Goal: Use online tool/utility: Utilize a website feature to perform a specific function

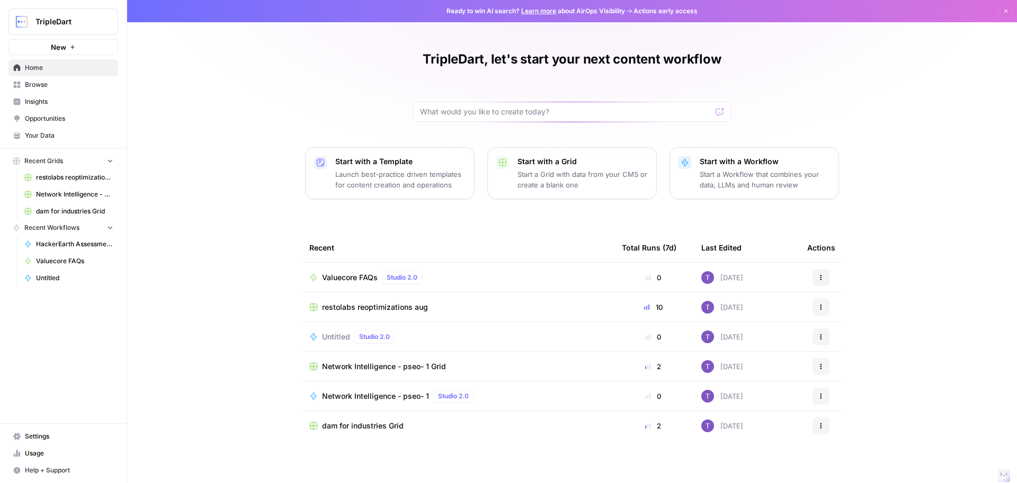
click at [347, 281] on span "Valuecore FAQs" at bounding box center [350, 277] width 56 height 11
click at [351, 275] on span "Valuecore FAQs" at bounding box center [350, 277] width 56 height 11
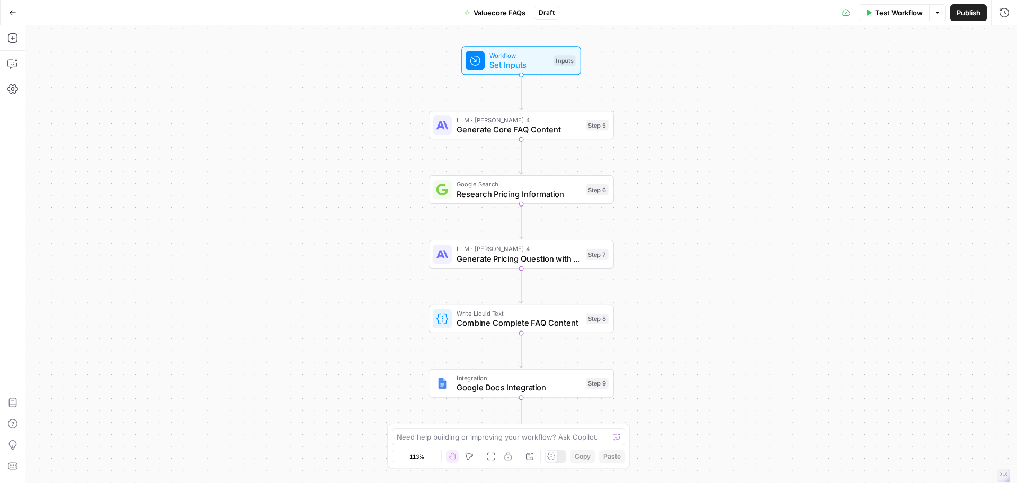
click at [869, 17] on button "Test Workflow" at bounding box center [893, 12] width 71 height 17
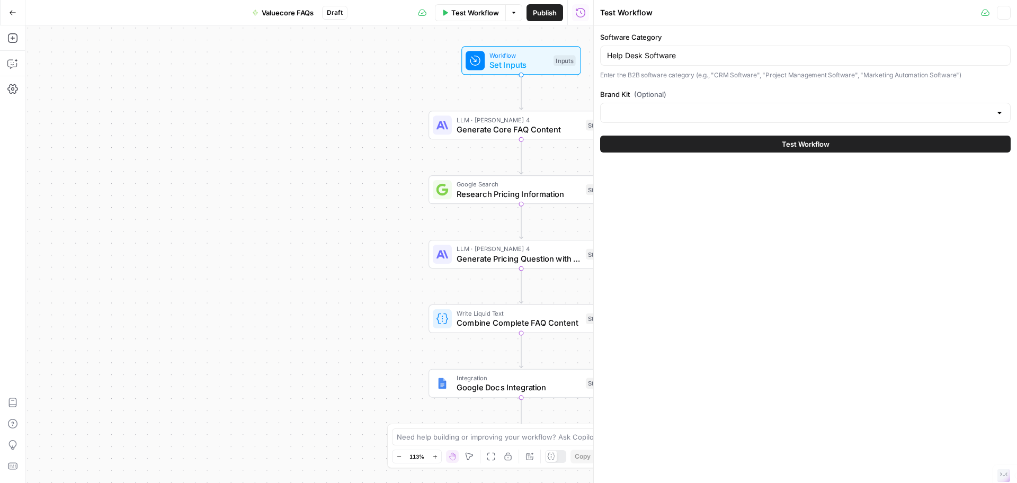
type input "ValueCore"
click at [770, 50] on input "Help Desk Software" at bounding box center [805, 55] width 397 height 11
paste input "Cannabis Industry"
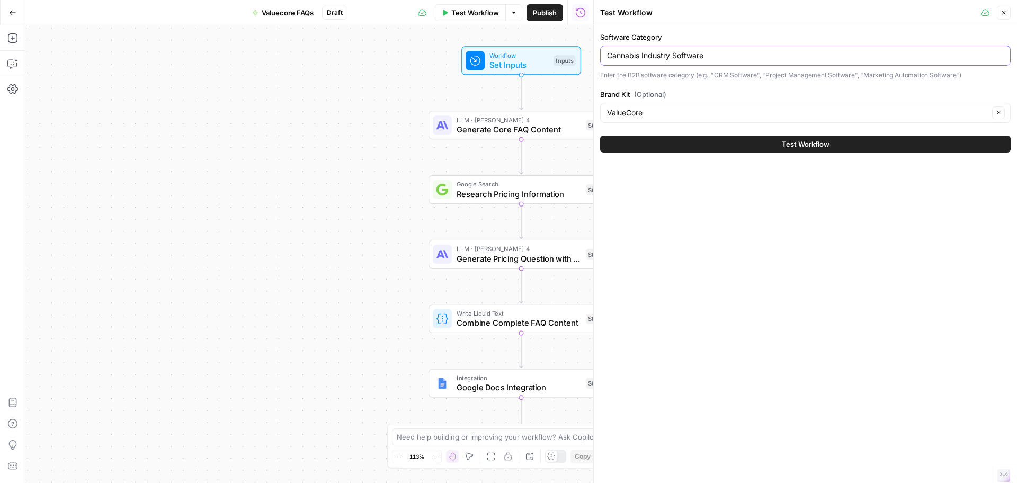
type input "Cannabis Industry Software"
click at [702, 148] on button "Test Workflow" at bounding box center [805, 144] width 410 height 17
click at [684, 147] on button "Test Workflow" at bounding box center [805, 144] width 410 height 17
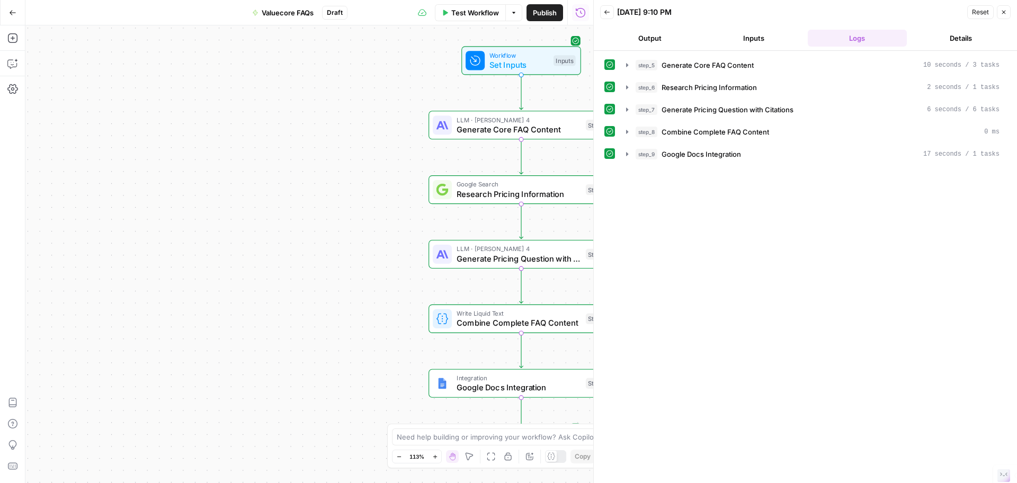
click at [645, 31] on button "Output" at bounding box center [650, 38] width 100 height 17
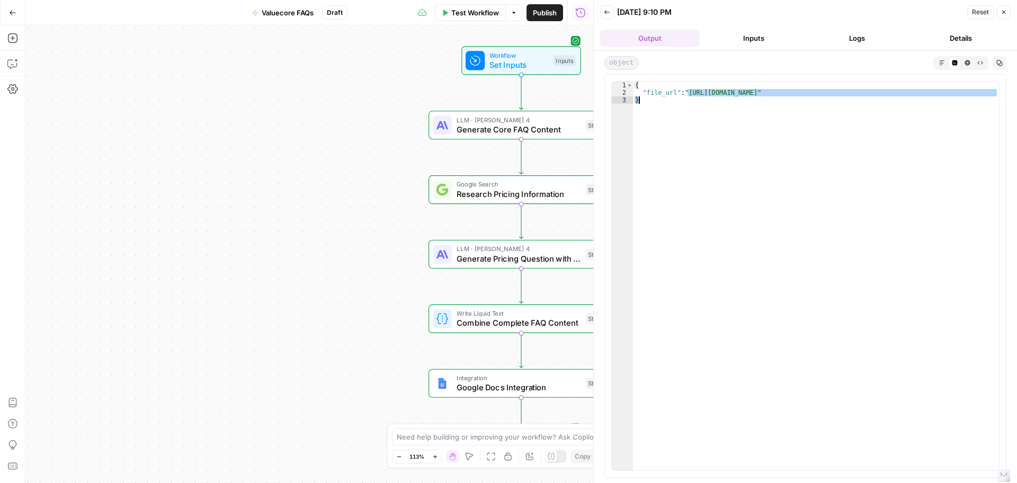
drag, startPoint x: 688, startPoint y: 93, endPoint x: 998, endPoint y: 96, distance: 309.8
click at [1000, 97] on div "**********" at bounding box center [805, 275] width 402 height 403
click at [981, 91] on div "{ "file_url" : "[URL][DOMAIN_NAME]" }" at bounding box center [816, 276] width 366 height 389
type textarea "**********"
drag, startPoint x: 688, startPoint y: 93, endPoint x: 981, endPoint y: 95, distance: 292.8
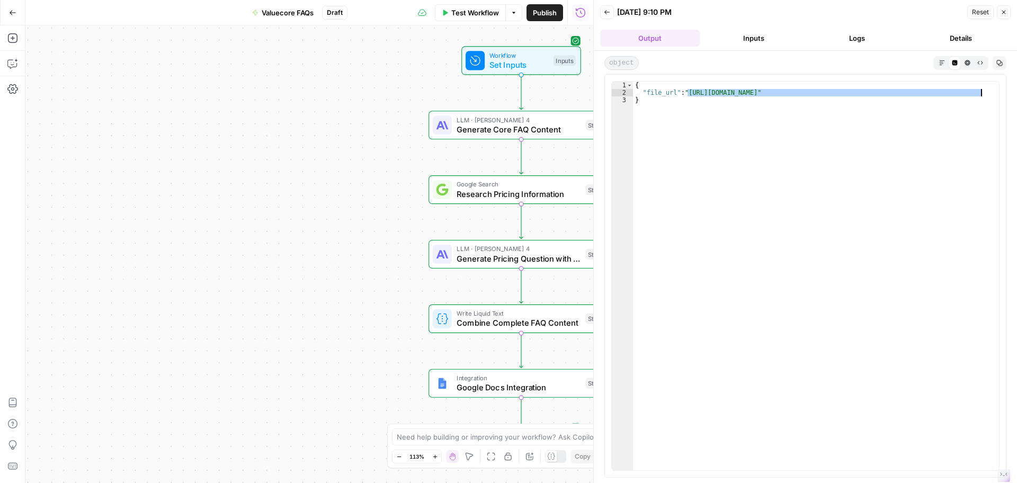
click at [981, 95] on div "{ "file_url" : "[URL][DOMAIN_NAME]" }" at bounding box center [816, 283] width 366 height 403
click at [476, 14] on span "Test Workflow" at bounding box center [475, 12] width 48 height 11
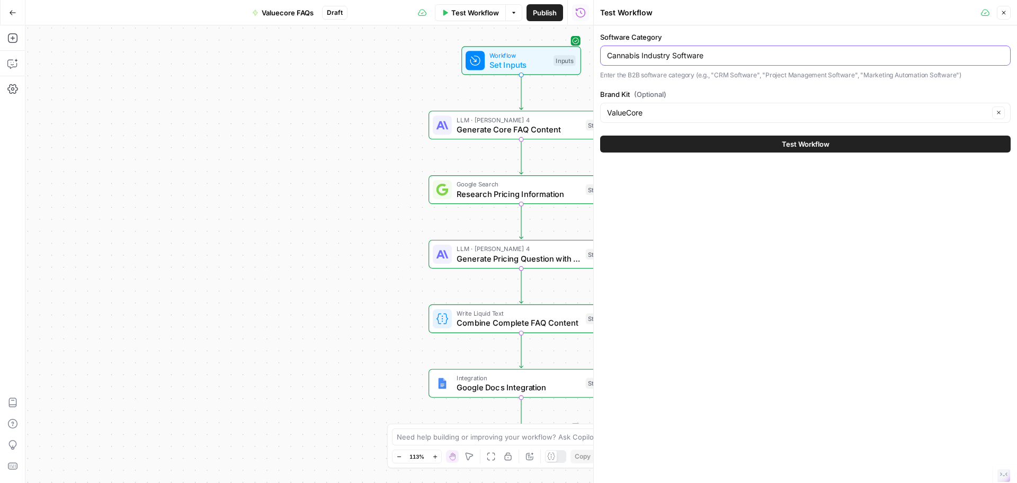
click at [659, 56] on input "Cannabis Industry Software" at bounding box center [805, 55] width 397 height 11
paste input "Knowledge Management"
type input "Knowledge Management Software"
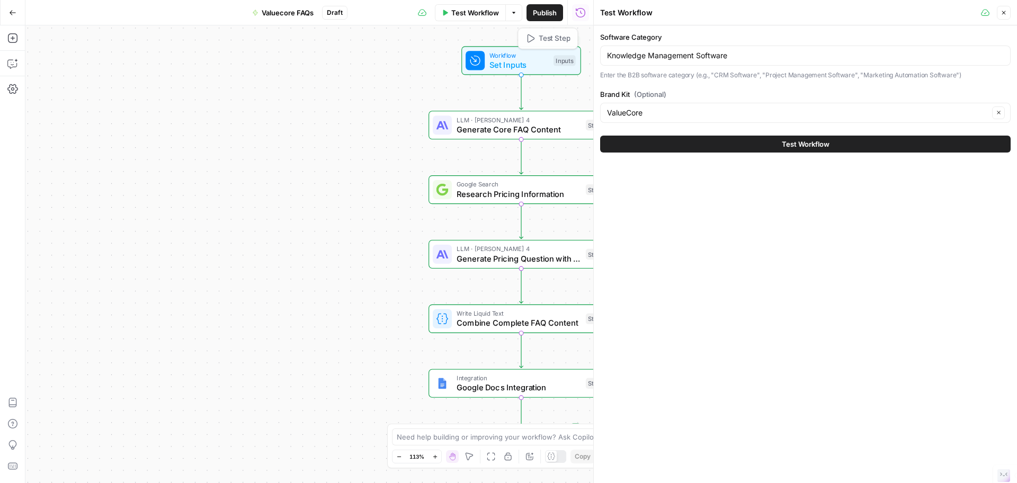
click at [721, 147] on button "Test Workflow" at bounding box center [805, 144] width 410 height 17
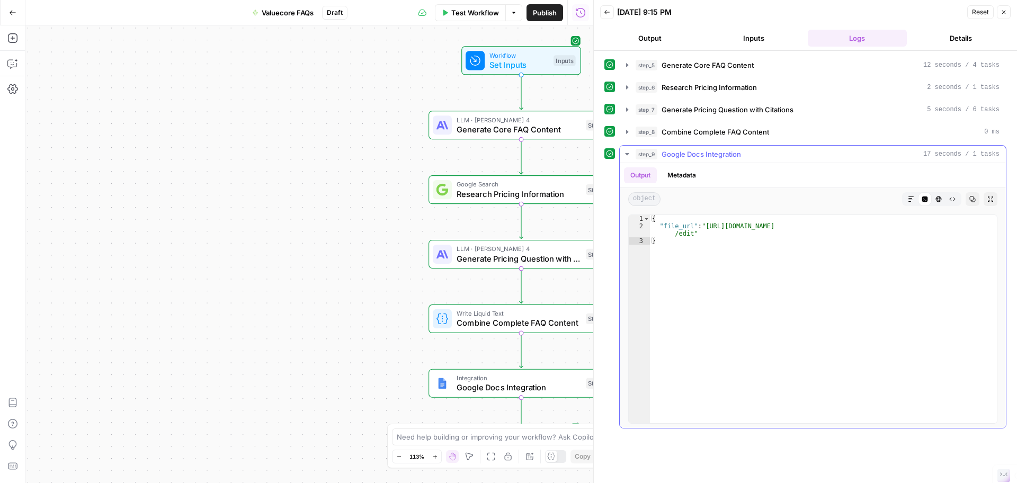
type textarea "**********"
drag, startPoint x: 705, startPoint y: 226, endPoint x: 694, endPoint y: 231, distance: 11.8
click at [695, 231] on div "{ "file_url" : "[URL][DOMAIN_NAME] /edit" }" at bounding box center [823, 326] width 347 height 223
click at [452, 17] on span "Test Workflow" at bounding box center [475, 12] width 48 height 11
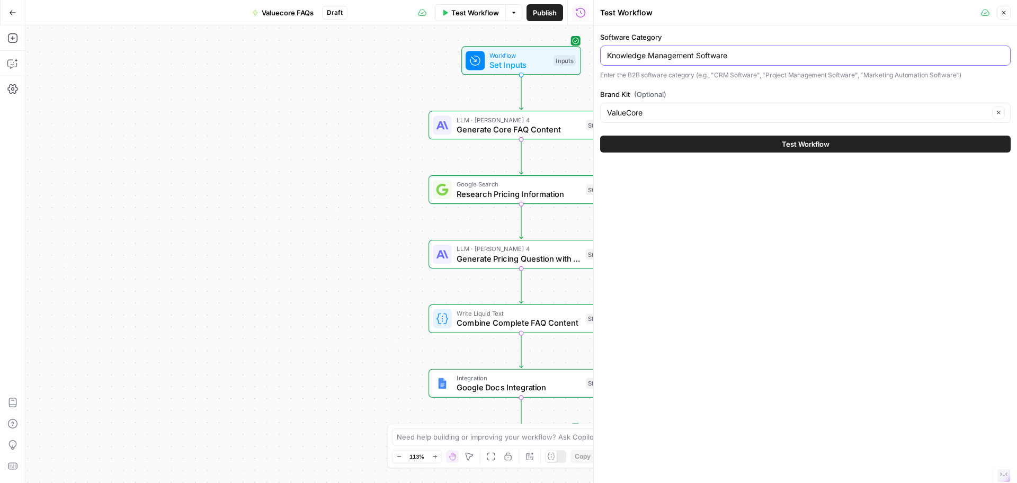
click at [647, 59] on input "Knowledge Management Software" at bounding box center [805, 55] width 397 height 11
paste input "On-Demand Delivery"
type input "On-Demand Delivery Software"
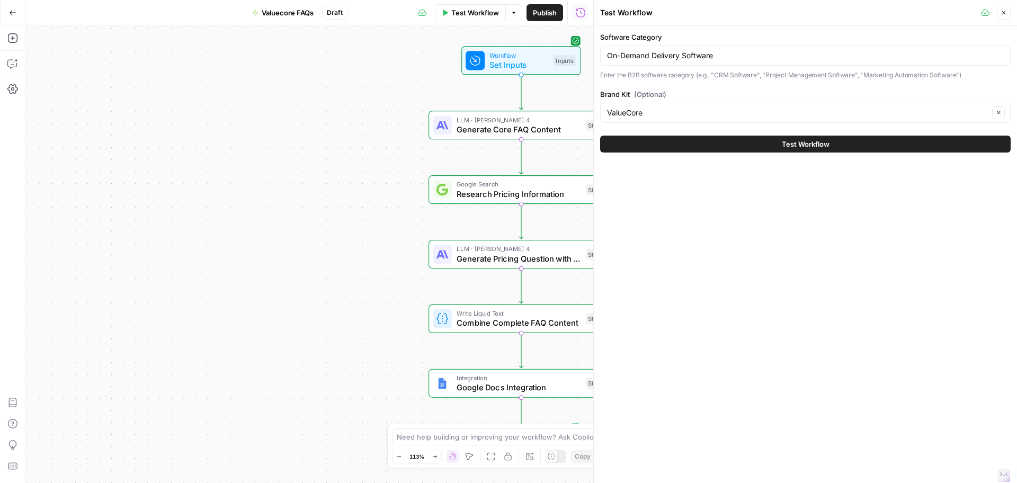
click at [745, 148] on button "Test Workflow" at bounding box center [805, 144] width 410 height 17
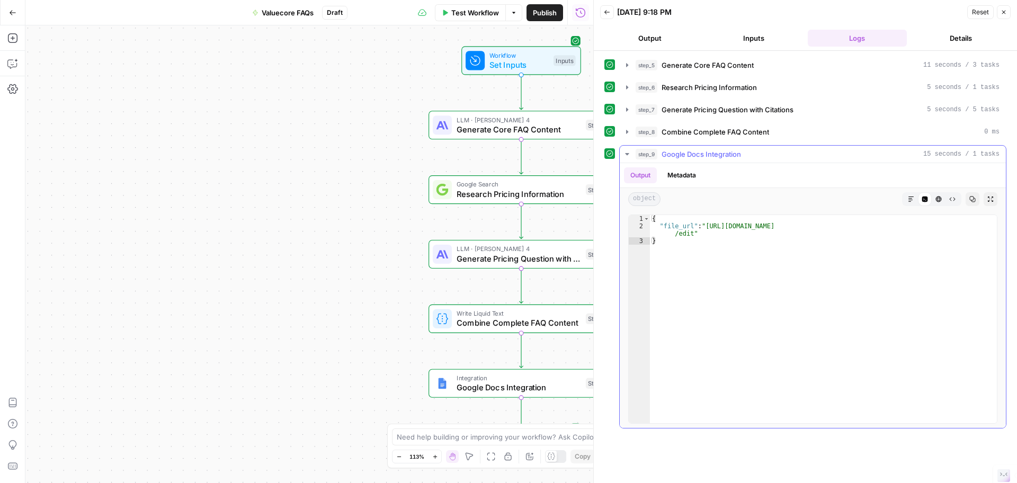
type textarea "**********"
drag, startPoint x: 704, startPoint y: 227, endPoint x: 689, endPoint y: 234, distance: 16.6
click at [689, 234] on div "{ "file_url" : "[URL][DOMAIN_NAME] /edit" }" at bounding box center [823, 326] width 347 height 223
click at [475, 13] on span "Test Workflow" at bounding box center [475, 12] width 48 height 11
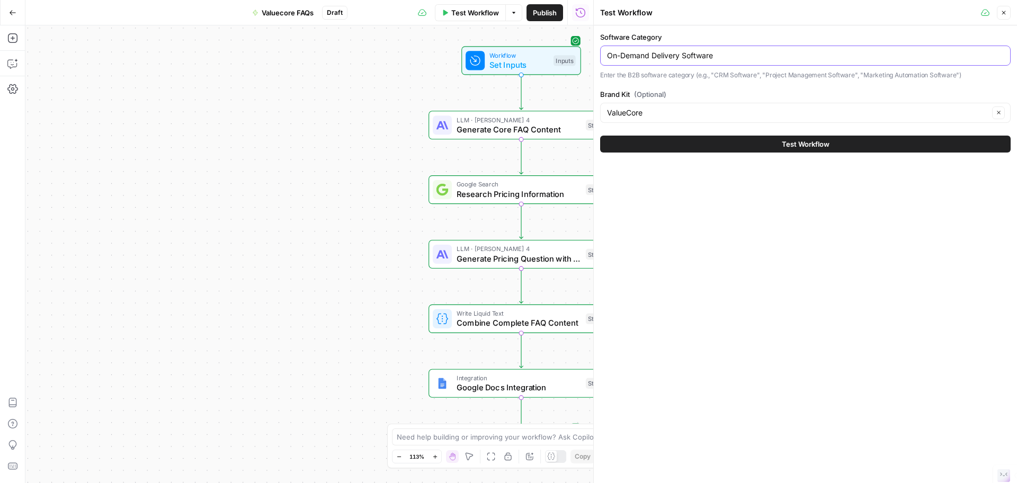
click at [707, 60] on input "On-Demand Delivery Software" at bounding box center [805, 55] width 397 height 11
paste input "Sales Training Companies"
type input "Sales Training Companies"
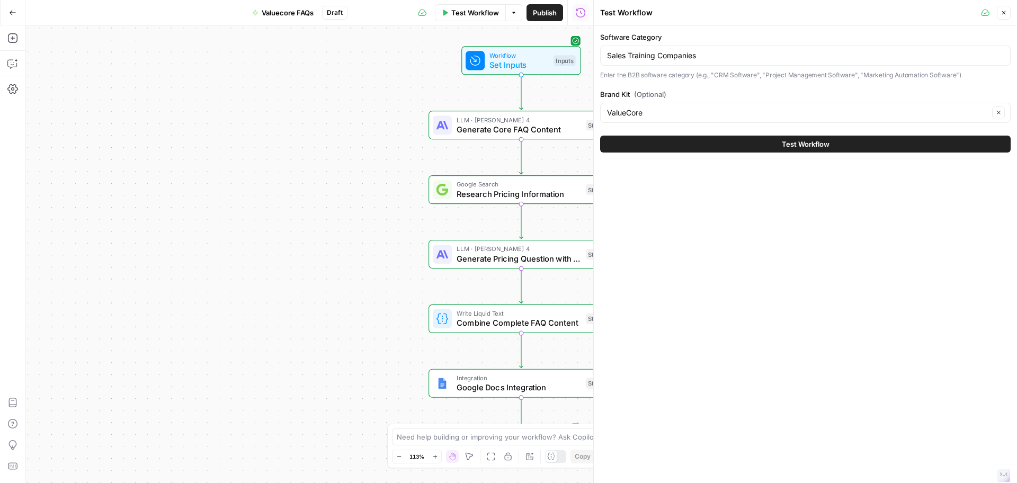
click at [778, 144] on button "Test Workflow" at bounding box center [805, 144] width 410 height 17
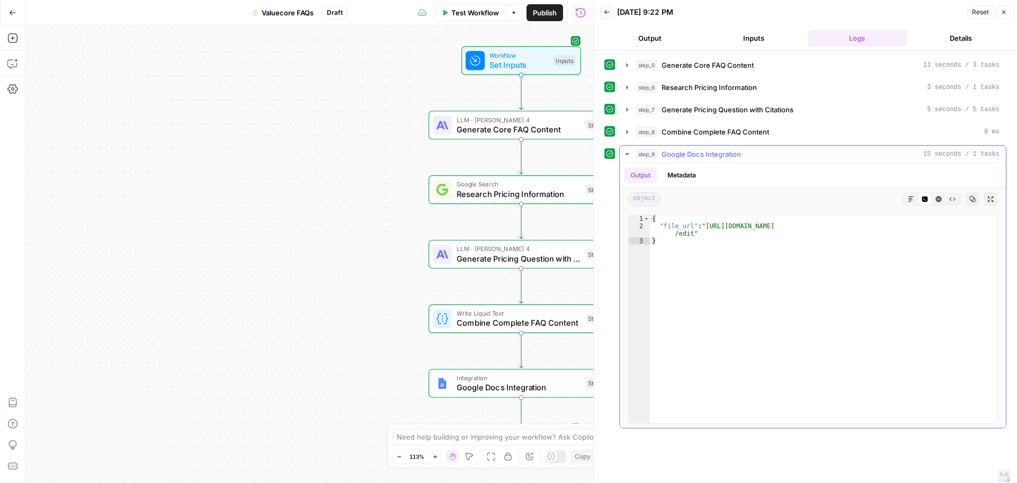
type textarea "**********"
drag, startPoint x: 704, startPoint y: 225, endPoint x: 688, endPoint y: 232, distance: 16.8
click at [688, 232] on div "{ "file_url" : "[URL][DOMAIN_NAME] /edit" }" at bounding box center [823, 326] width 347 height 223
click at [452, 16] on span "Test Workflow" at bounding box center [475, 12] width 48 height 11
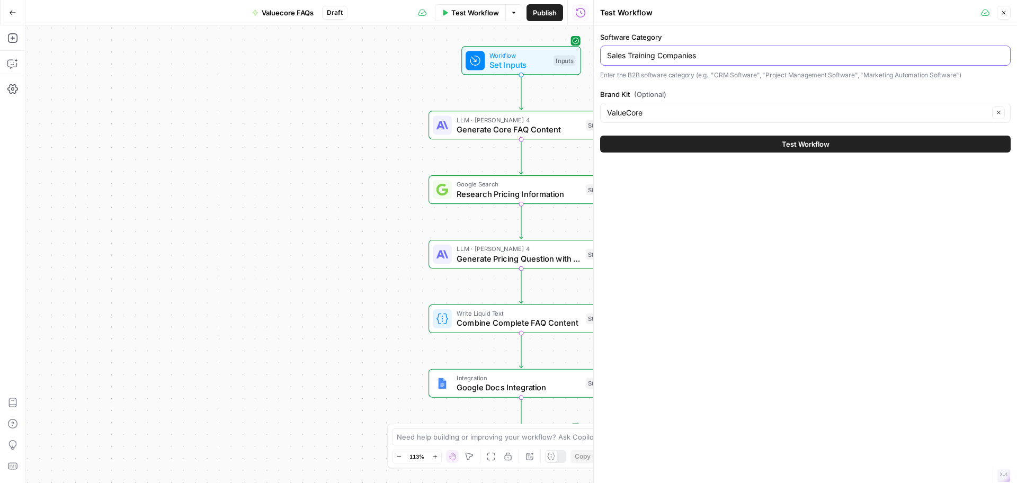
click at [667, 54] on input "Sales Training Companies" at bounding box center [805, 55] width 397 height 11
click at [666, 54] on input "Sales Training Companies" at bounding box center [805, 55] width 397 height 11
paste input "Retail Software"
type input "Retail Software"
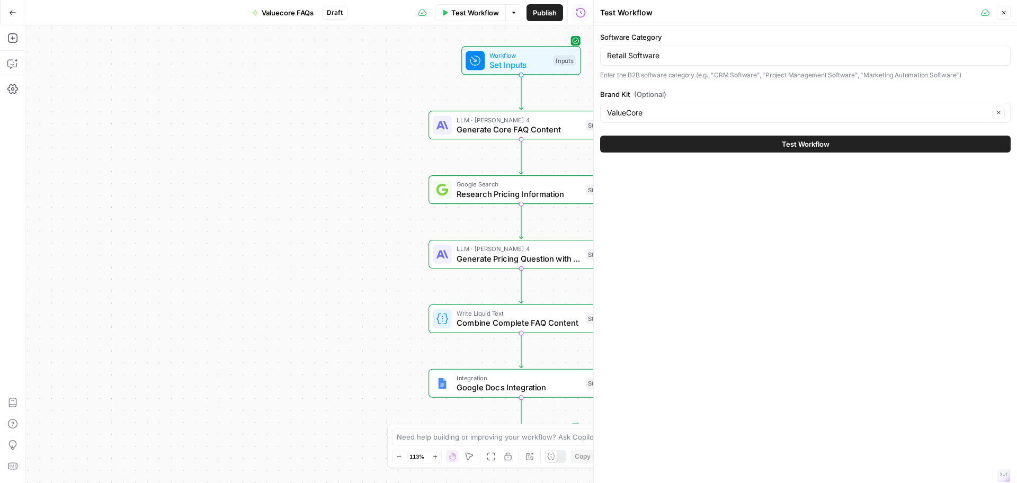
click at [763, 154] on div "Test Workflow" at bounding box center [805, 144] width 410 height 30
click at [754, 150] on button "Test Workflow" at bounding box center [805, 144] width 410 height 17
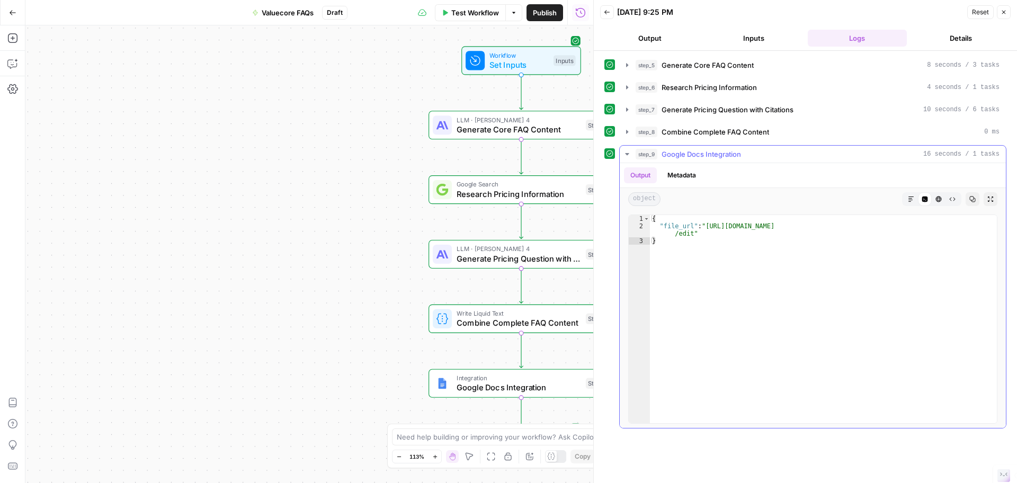
type textarea "**********"
drag, startPoint x: 705, startPoint y: 228, endPoint x: 689, endPoint y: 236, distance: 17.8
click at [689, 236] on div "{ "file_url" : "[URL][DOMAIN_NAME] /edit" }" at bounding box center [823, 326] width 347 height 223
